Goal: Task Accomplishment & Management: Use online tool/utility

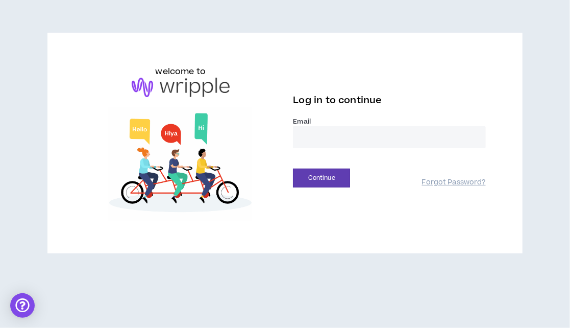
click at [336, 140] on input "email" at bounding box center [389, 137] width 193 height 22
type input "**********"
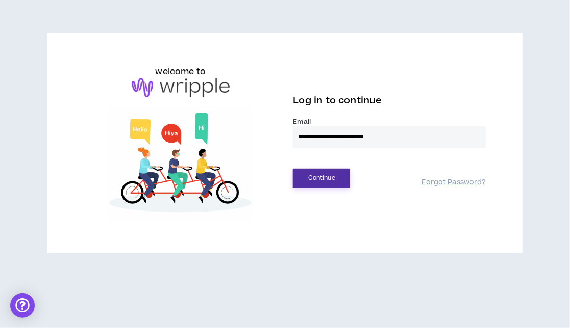
click at [327, 176] on button "Continue" at bounding box center [321, 178] width 57 height 19
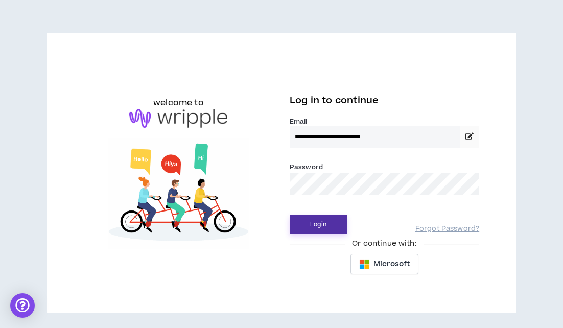
click at [316, 227] on button "Login" at bounding box center [318, 224] width 57 height 19
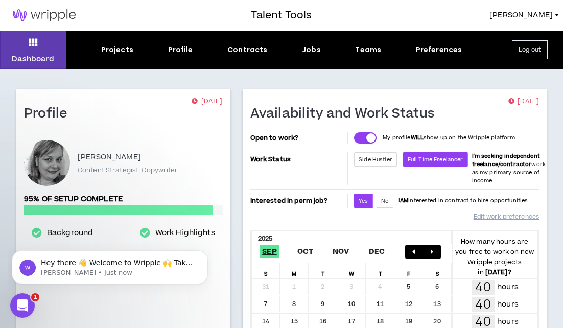
click at [122, 50] on div "Projects" at bounding box center [117, 49] width 32 height 11
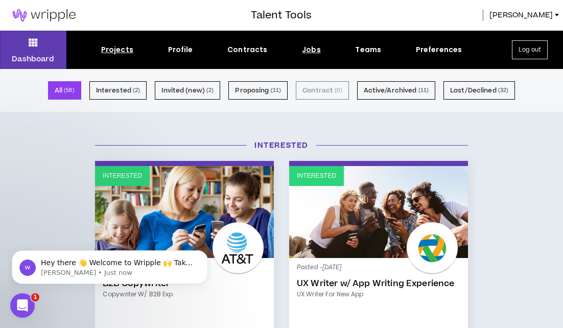
click at [315, 52] on div "Jobs" at bounding box center [311, 49] width 19 height 11
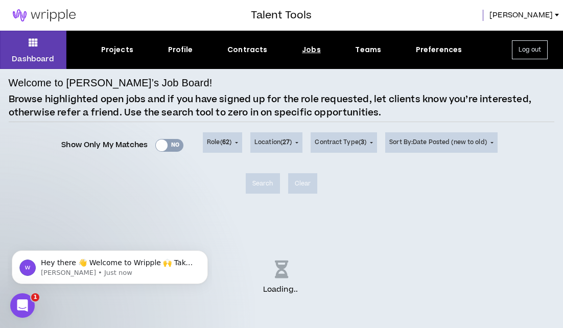
click at [96, 164] on div "Show Only My Matches Yes No Role ( 62 ) 62 Selected Edit Done Experience & Desi…" at bounding box center [282, 167] width 546 height 71
click at [171, 143] on div "Show Only My Matches Yes No" at bounding box center [122, 144] width 122 height 15
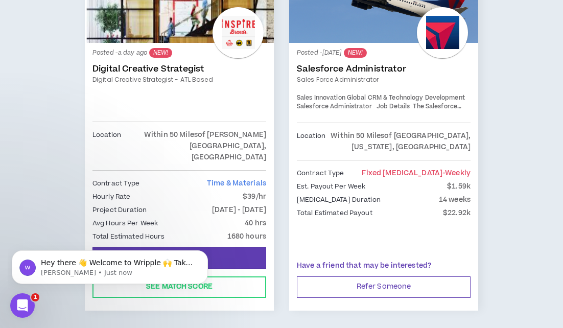
scroll to position [306, 0]
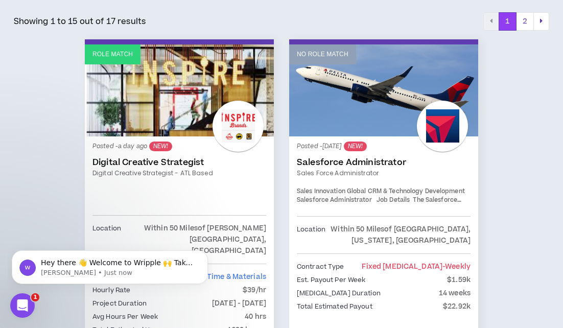
click at [191, 104] on link "Role Match" at bounding box center [179, 90] width 189 height 92
